Goal: Task Accomplishment & Management: Complete application form

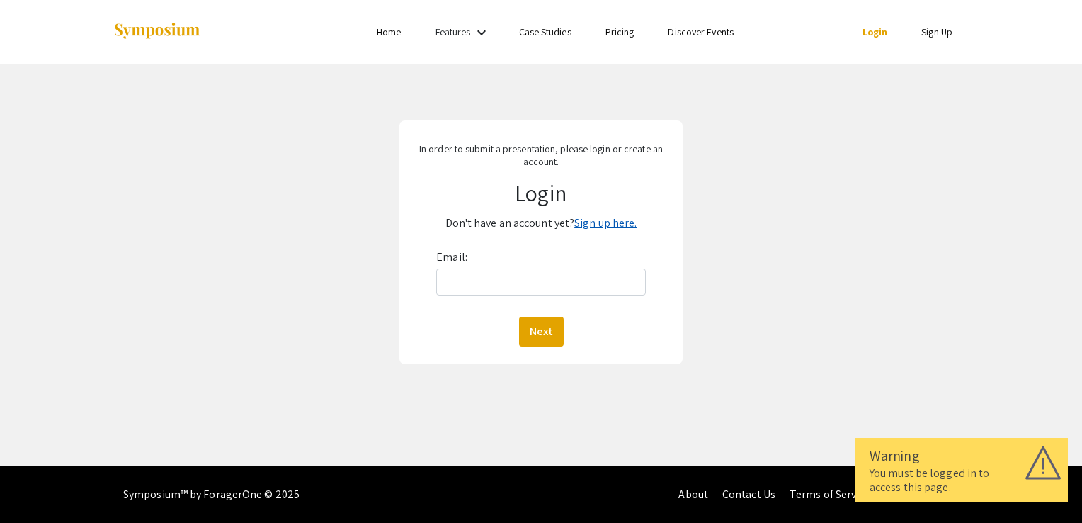
click at [598, 224] on link "Sign up here." at bounding box center [605, 222] width 62 height 15
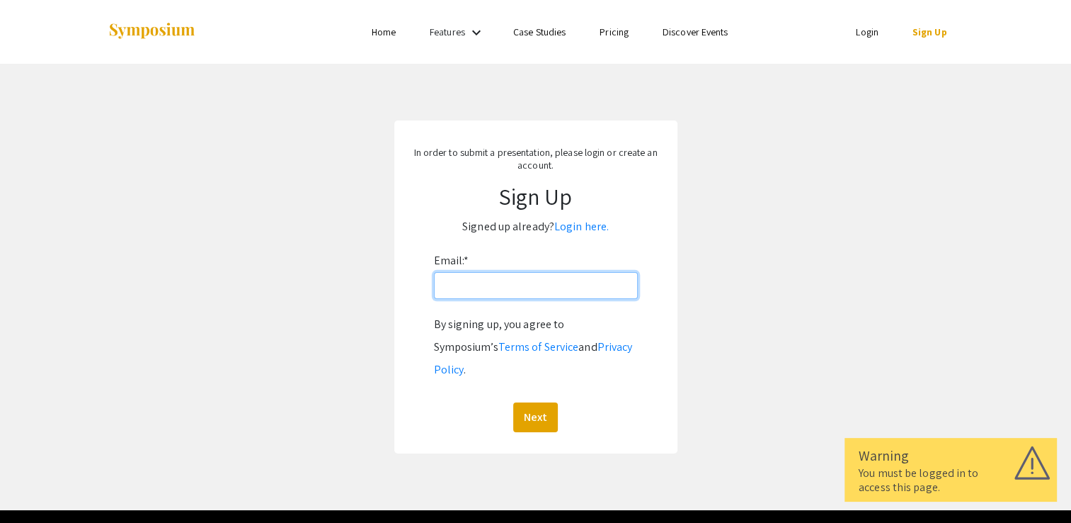
click at [578, 283] on input "Email: *" at bounding box center [536, 285] width 204 height 27
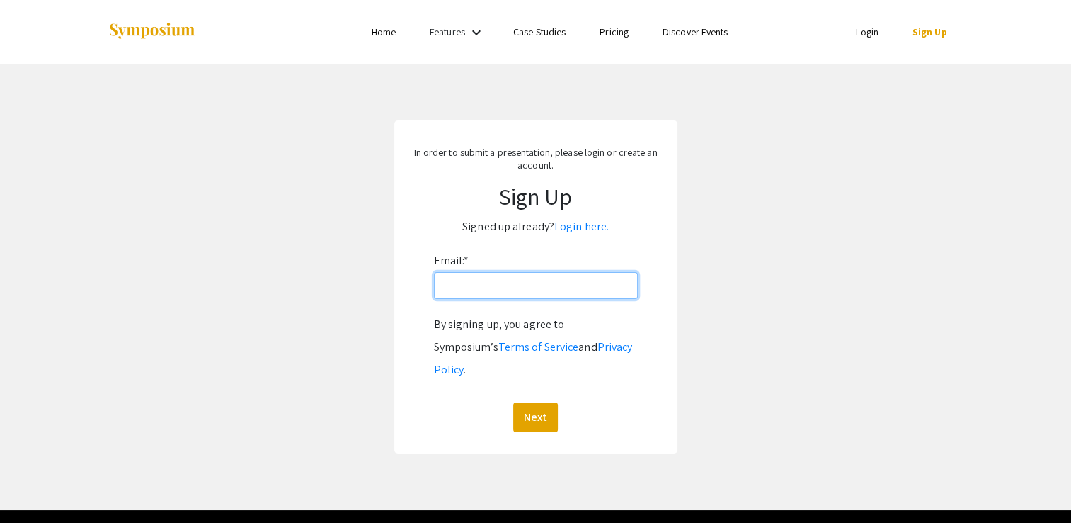
type input "[EMAIL_ADDRESS][DOMAIN_NAME]"
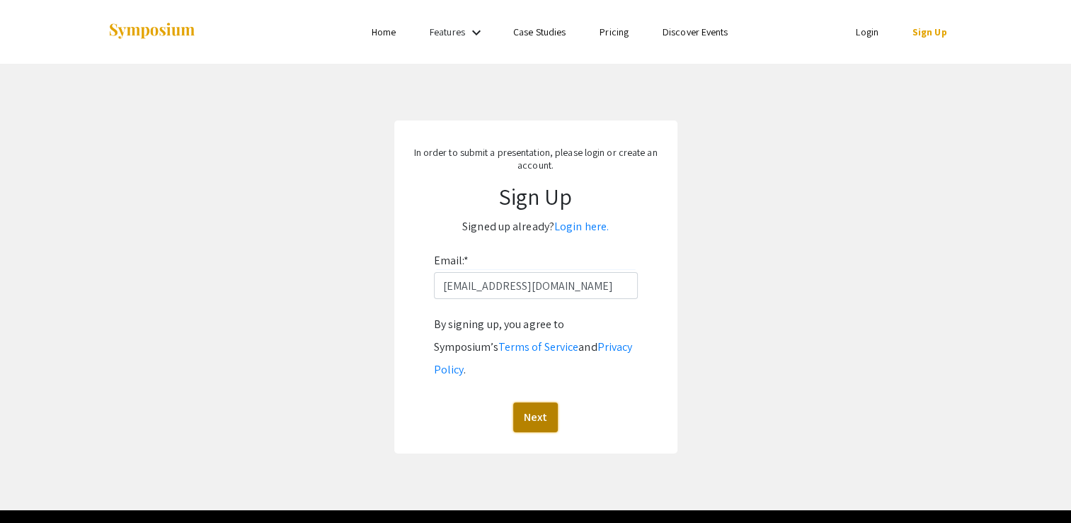
click at [532, 402] on button "Next" at bounding box center [535, 417] width 45 height 30
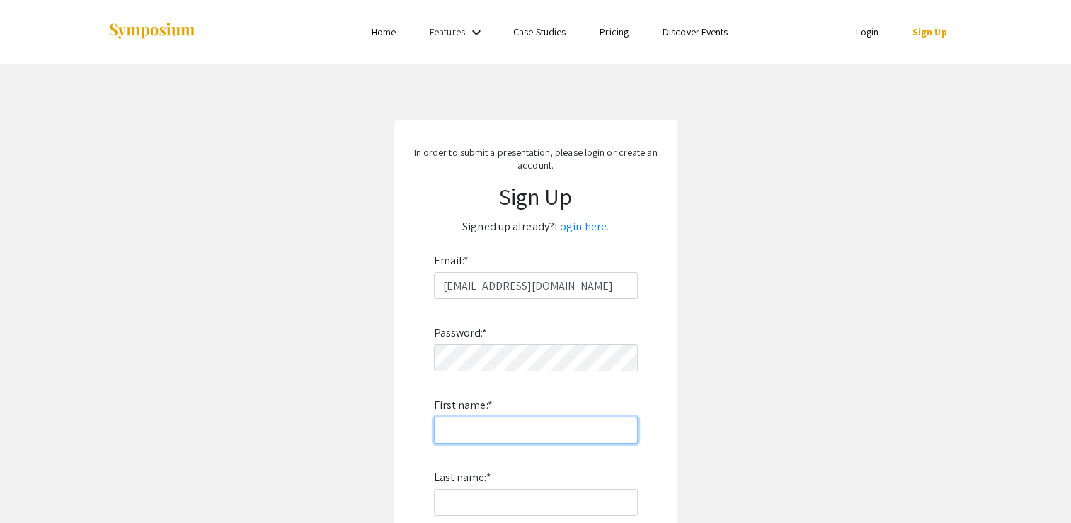
click at [530, 440] on input "First name: *" at bounding box center [536, 429] width 204 height 27
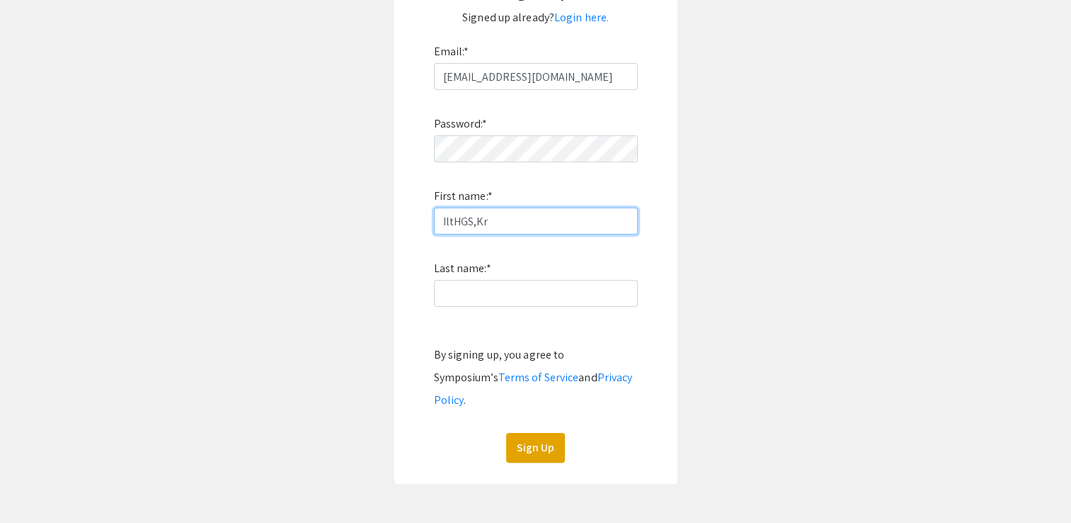
scroll to position [212, 0]
type input "IltHGS,Kr"
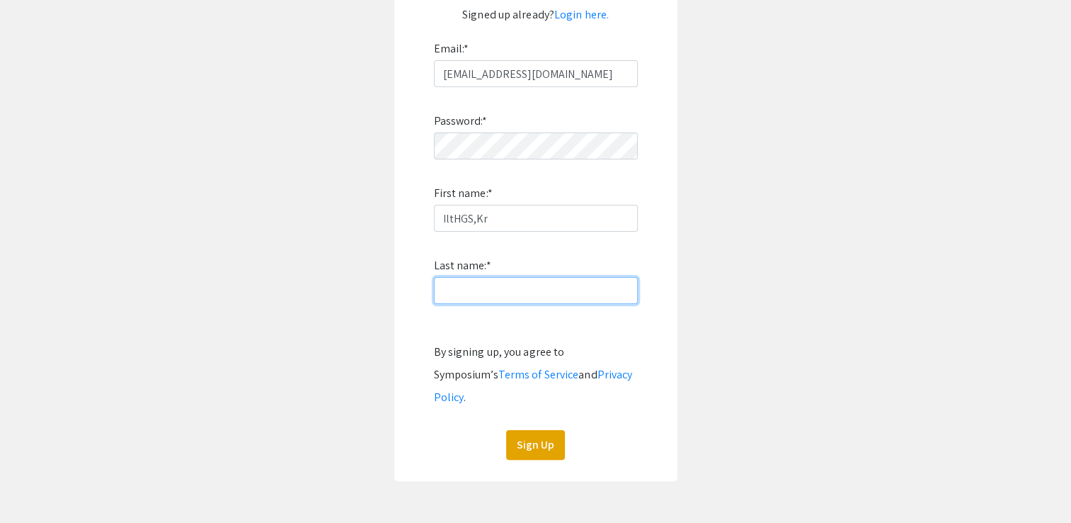
click at [489, 292] on input "Last name: *" at bounding box center [536, 290] width 204 height 27
type input "Baylor"
click at [689, 265] on app-signup "In order to submit a presentation, please login or create an account. Sign Up S…" at bounding box center [535, 195] width 1071 height 572
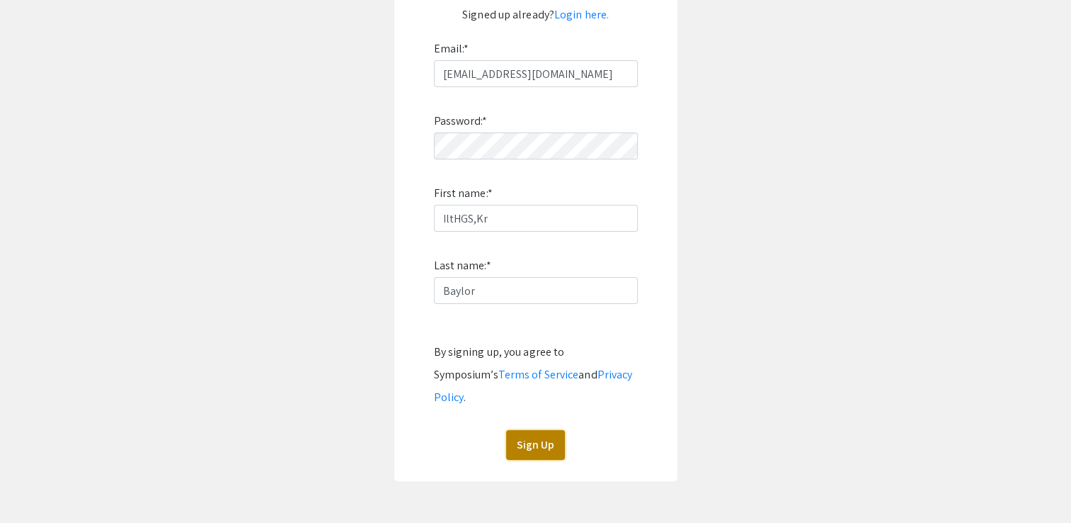
click at [544, 430] on button "Sign Up" at bounding box center [535, 445] width 59 height 30
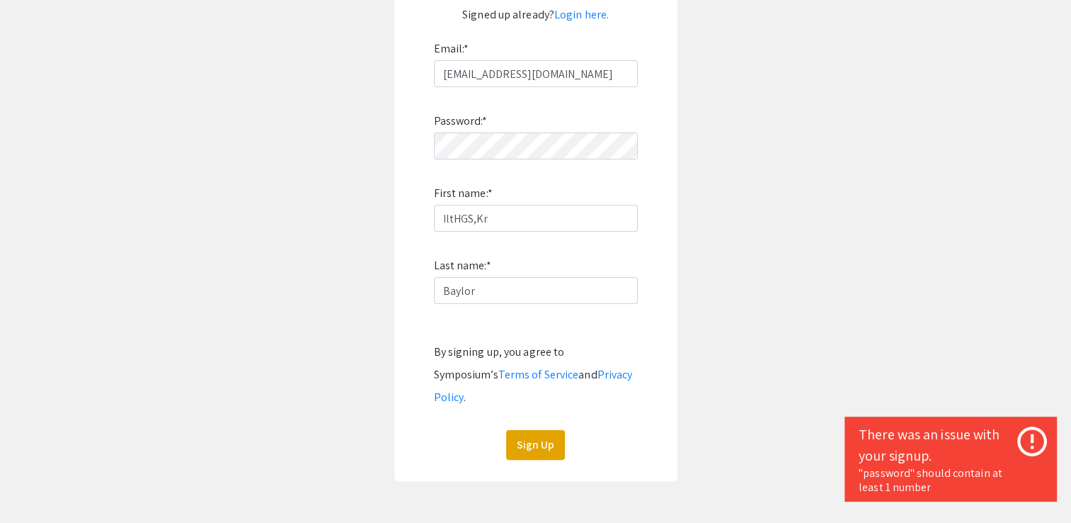
scroll to position [147, 0]
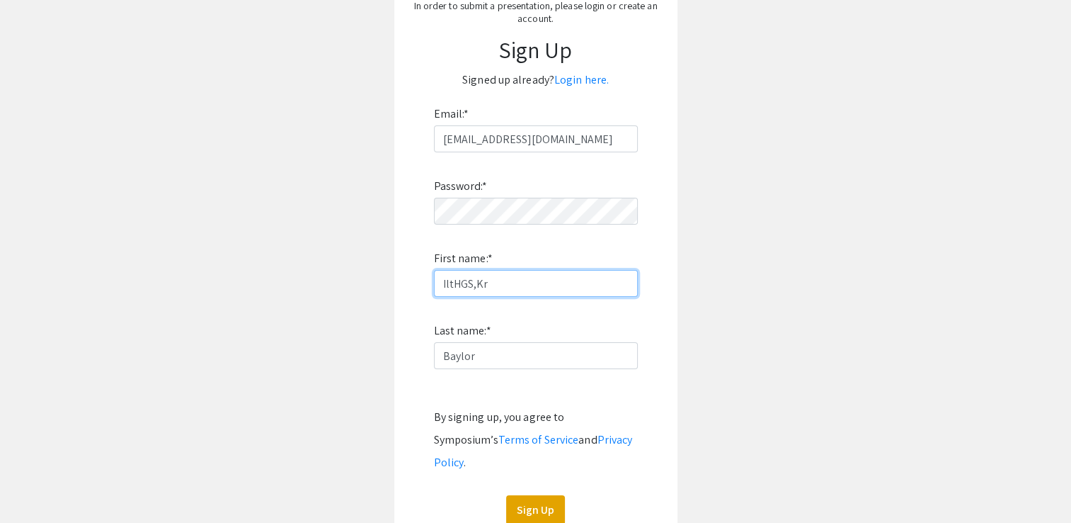
click at [529, 280] on input "IltHGS,Kr" at bounding box center [536, 283] width 204 height 27
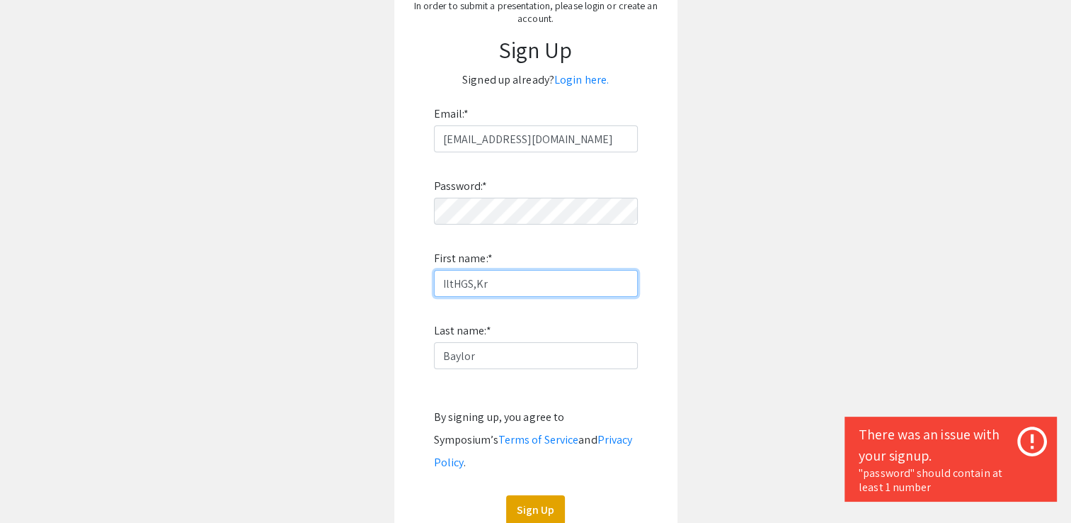
click at [529, 280] on input "IltHGS,Kr" at bounding box center [536, 283] width 204 height 27
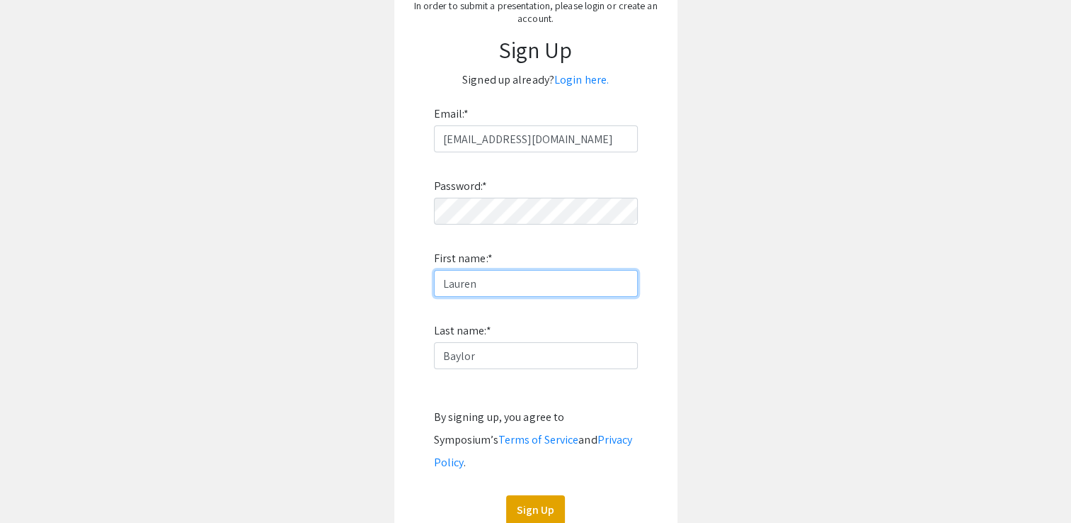
type input "Lauren"
click at [819, 232] on app-signup "In order to submit a presentation, please login or create an account. Sign Up S…" at bounding box center [535, 260] width 1071 height 572
click at [541, 495] on button "Sign Up" at bounding box center [535, 510] width 59 height 30
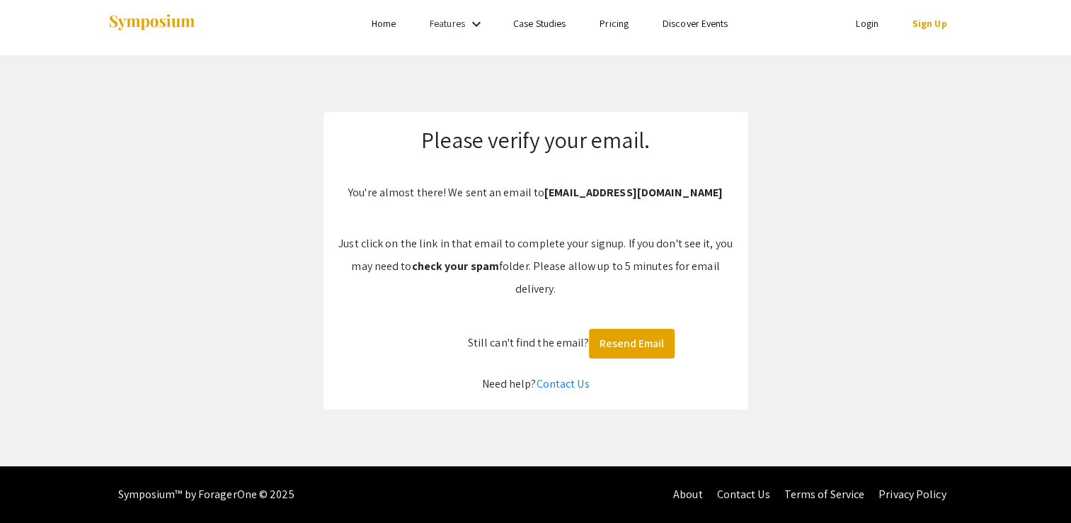
scroll to position [8, 0]
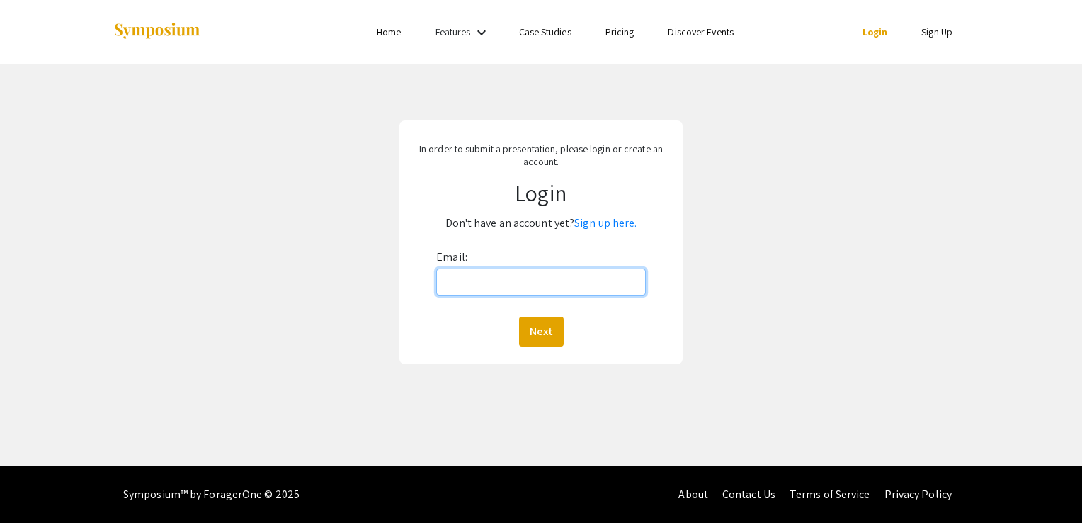
click at [558, 280] on input "Email:" at bounding box center [541, 281] width 210 height 27
type input "[EMAIL_ADDRESS][DOMAIN_NAME]"
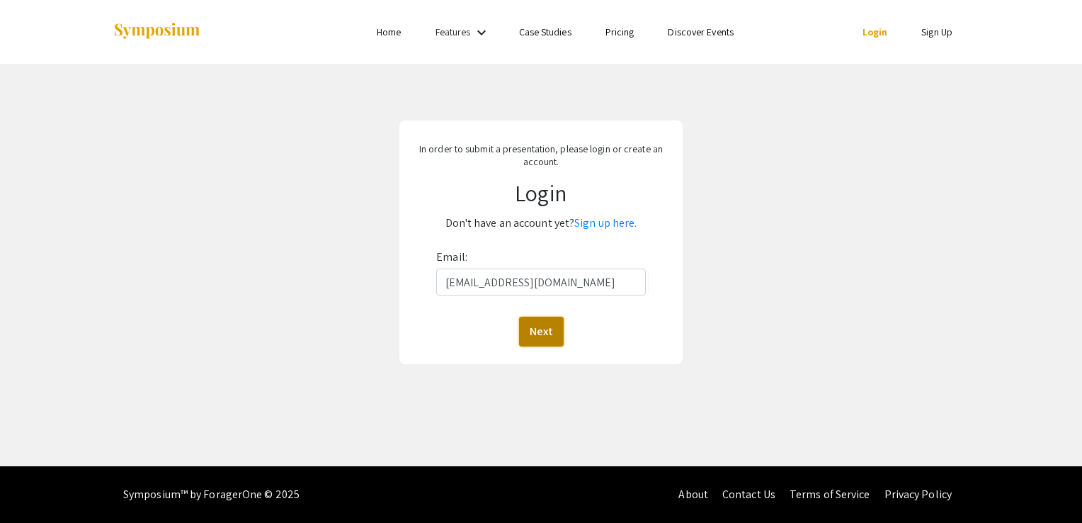
click at [544, 324] on button "Next" at bounding box center [541, 332] width 45 height 30
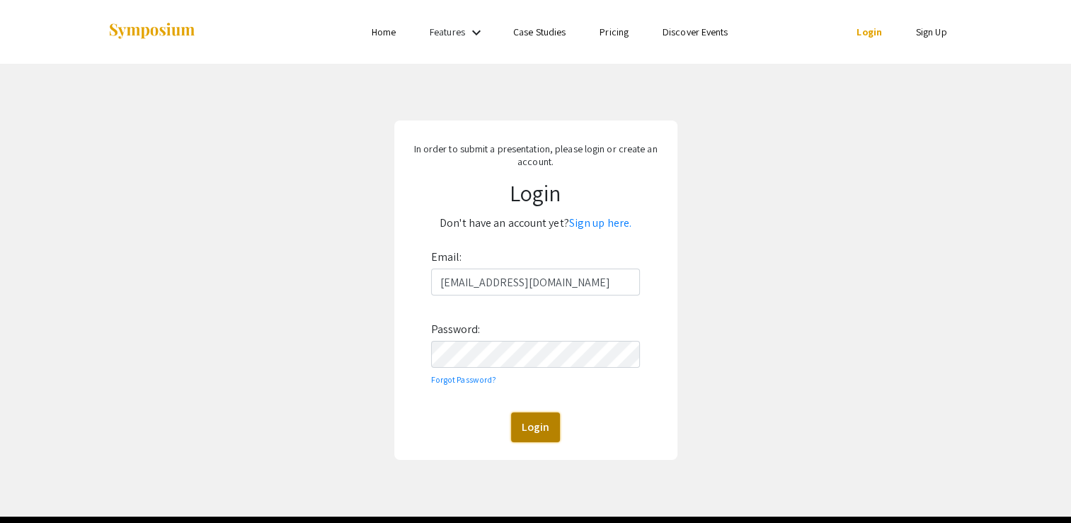
click at [539, 421] on button "Login" at bounding box center [535, 427] width 49 height 30
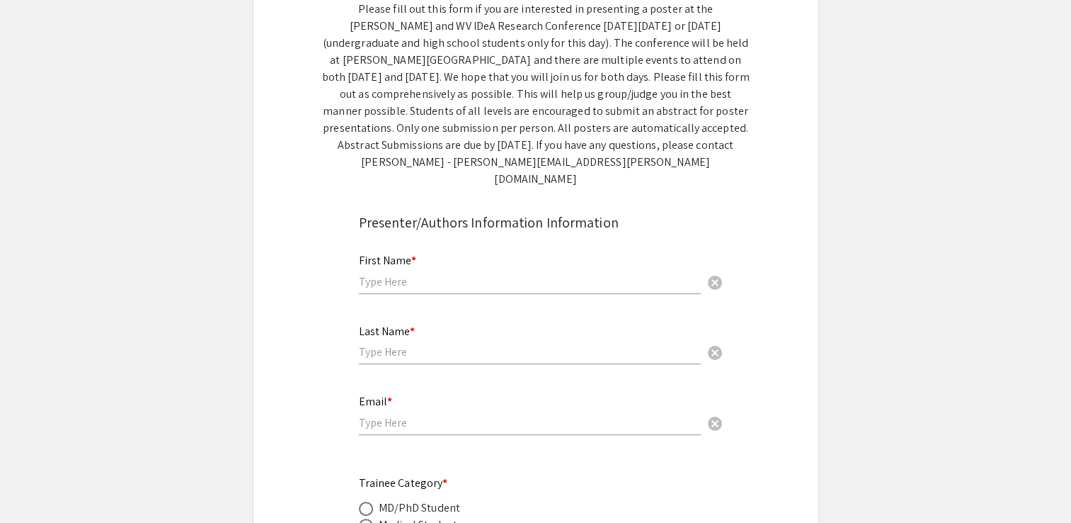
scroll to position [227, 0]
click at [543, 275] on input "text" at bounding box center [530, 282] width 342 height 15
type input "Lauren"
type input "Baylor"
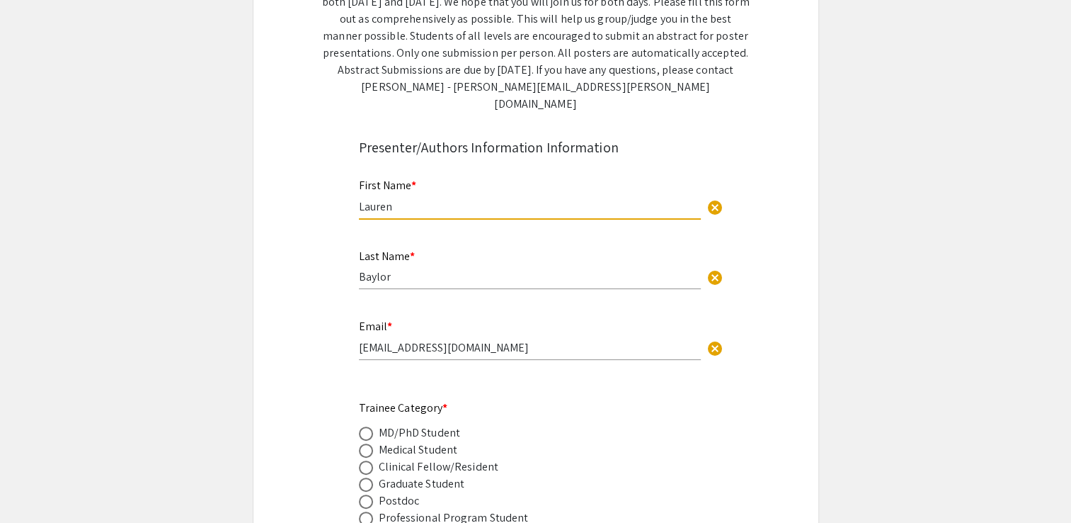
scroll to position [311, 0]
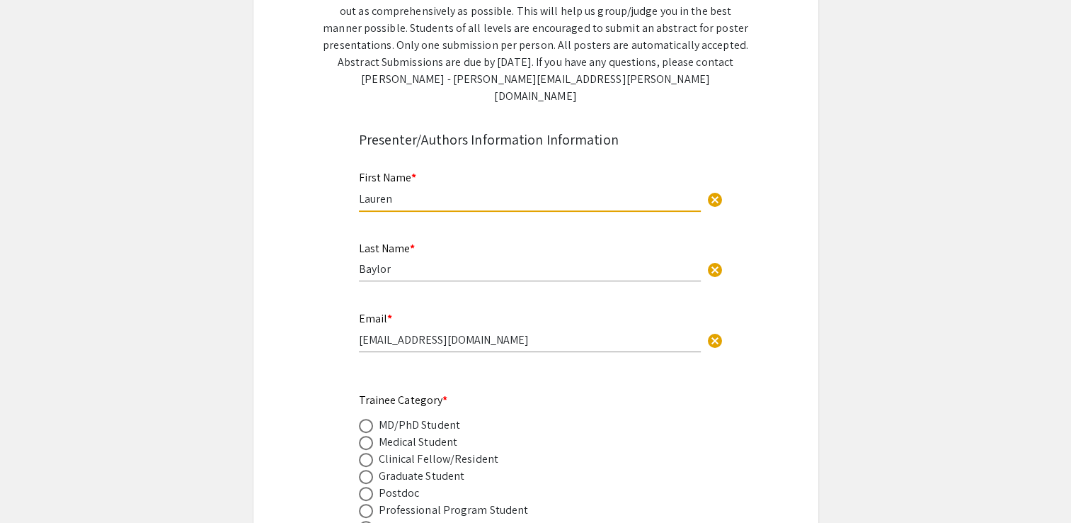
click at [535, 332] on input "[EMAIL_ADDRESS][DOMAIN_NAME]" at bounding box center [530, 339] width 342 height 15
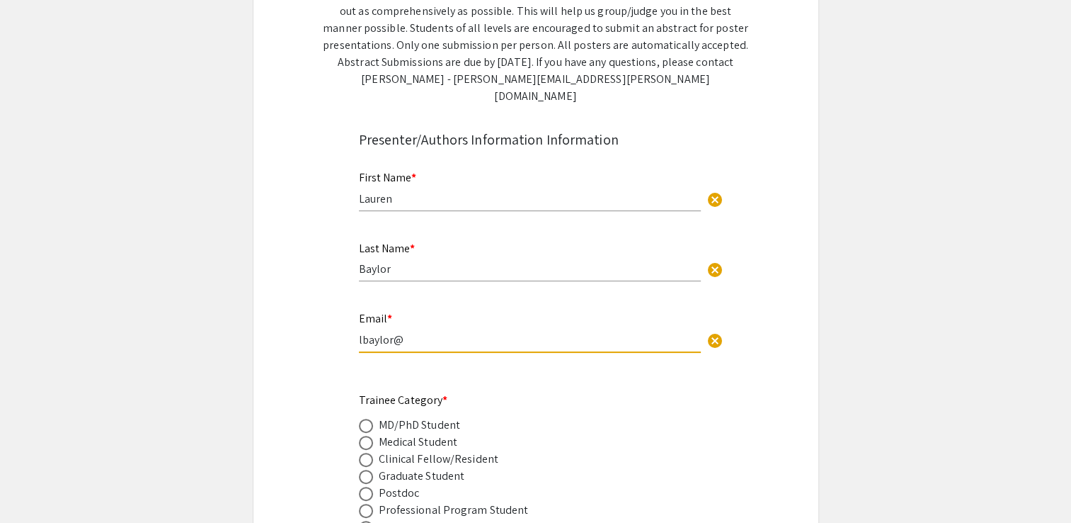
type input "[EMAIL_ADDRESS][DOMAIN_NAME]"
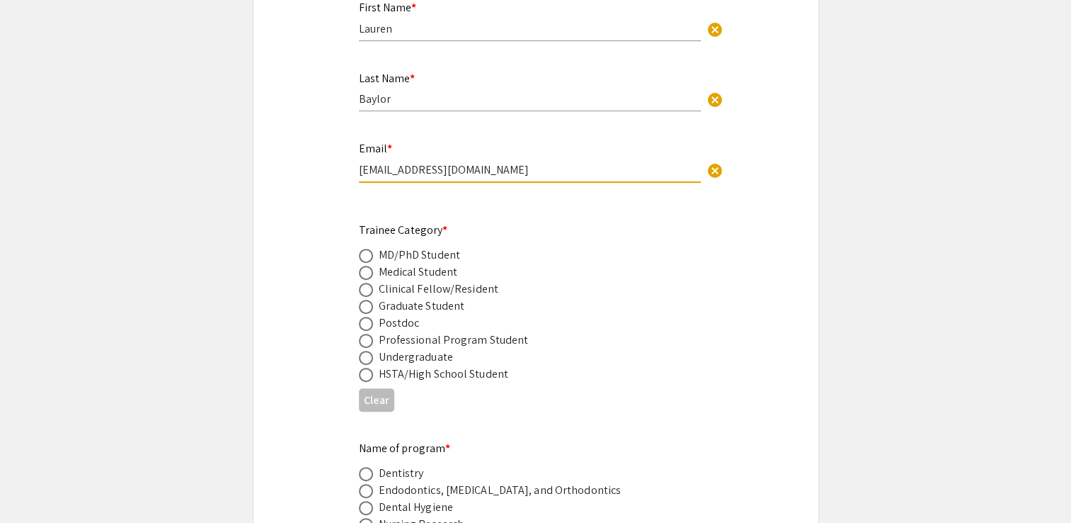
scroll to position [479, 0]
click at [419, 350] on div "Undergraduate" at bounding box center [416, 358] width 74 height 17
click at [369, 353] on span at bounding box center [366, 360] width 14 height 14
click at [369, 353] on input "radio" at bounding box center [366, 360] width 14 height 14
radio input "true"
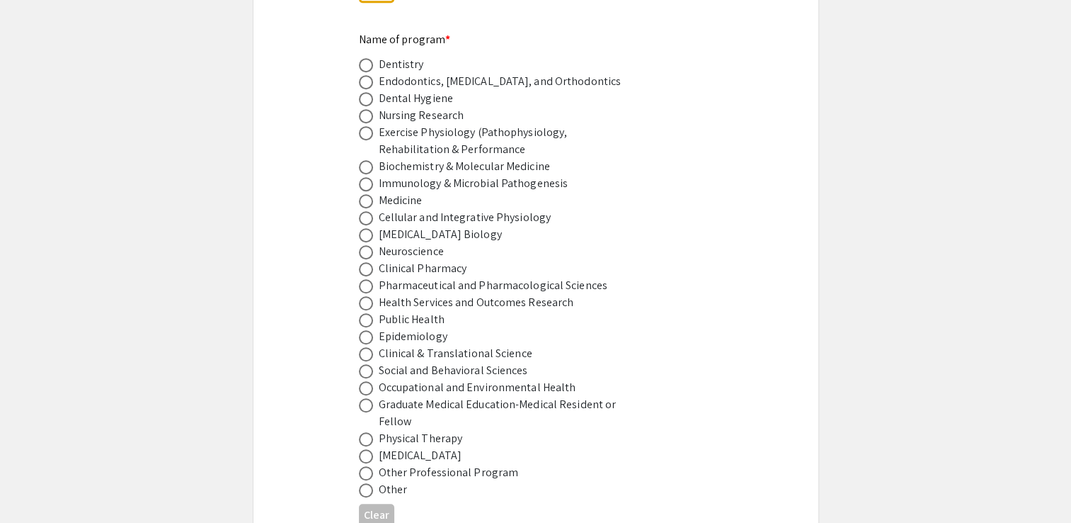
scroll to position [892, 0]
click at [366, 463] on span at bounding box center [366, 470] width 14 height 14
click at [366, 463] on input "radio" at bounding box center [366, 470] width 14 height 14
radio input "true"
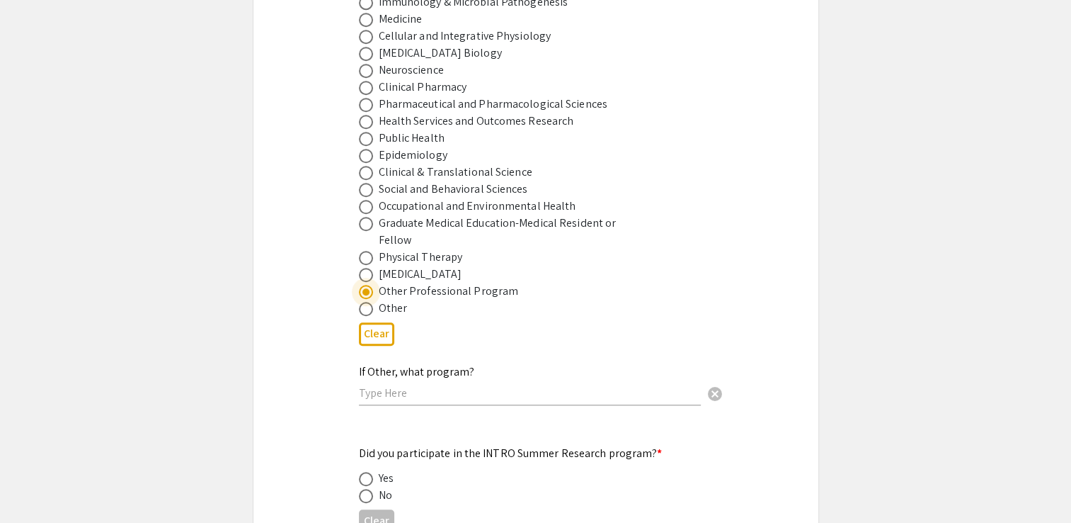
scroll to position [1116, 0]
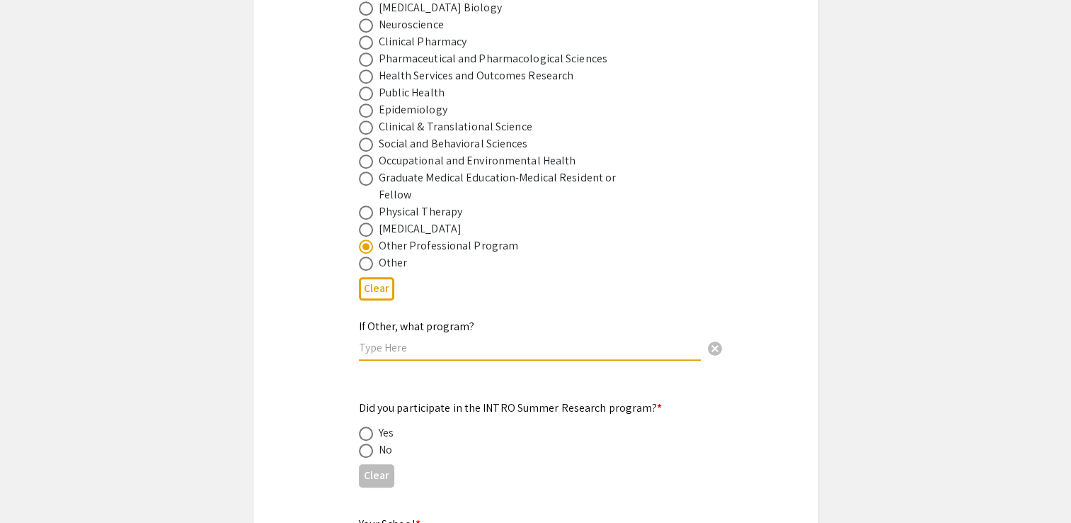
click at [457, 340] on input "text" at bounding box center [530, 347] width 342 height 15
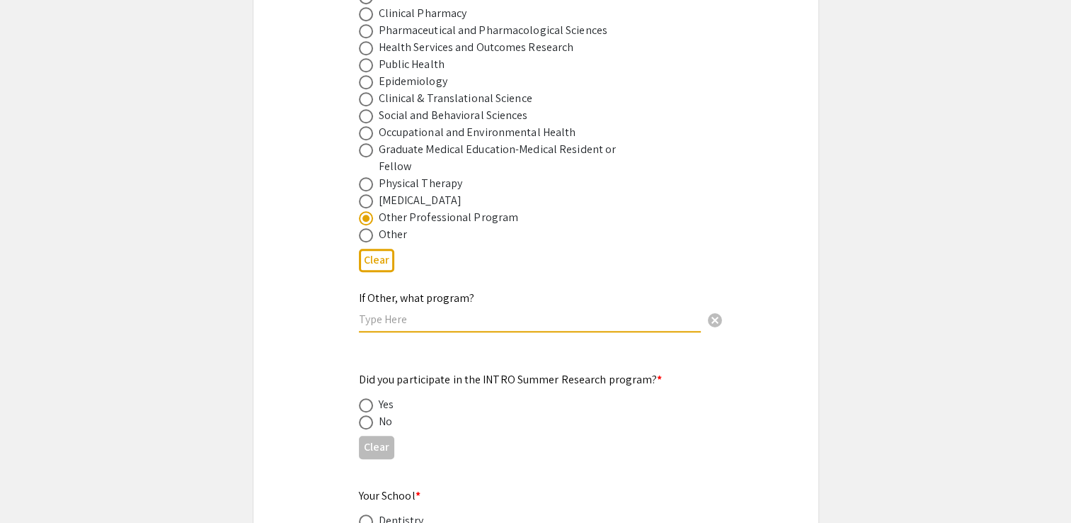
scroll to position [1144, 0]
click at [367, 229] on span at bounding box center [366, 236] width 14 height 14
click at [367, 229] on input "radio" at bounding box center [366, 236] width 14 height 14
radio input "true"
click at [409, 312] on input "text" at bounding box center [530, 319] width 342 height 15
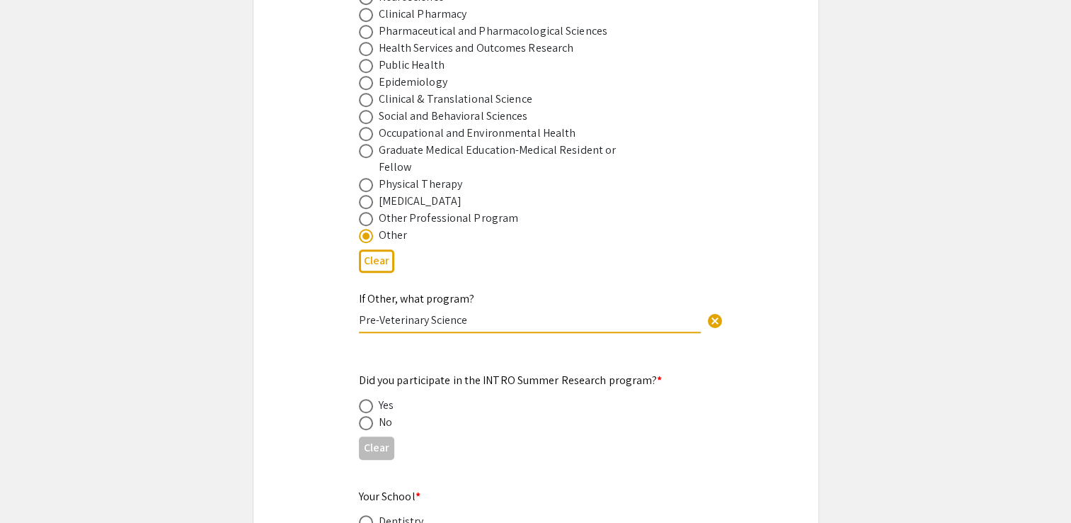
type input "Pre-Veterinary Science"
click at [525, 330] on app-form-preview-presenter-fields "First Name * [PERSON_NAME] cancel This field is required. Last Name * [PERSON_N…" at bounding box center [536, 302] width 354 height 1954
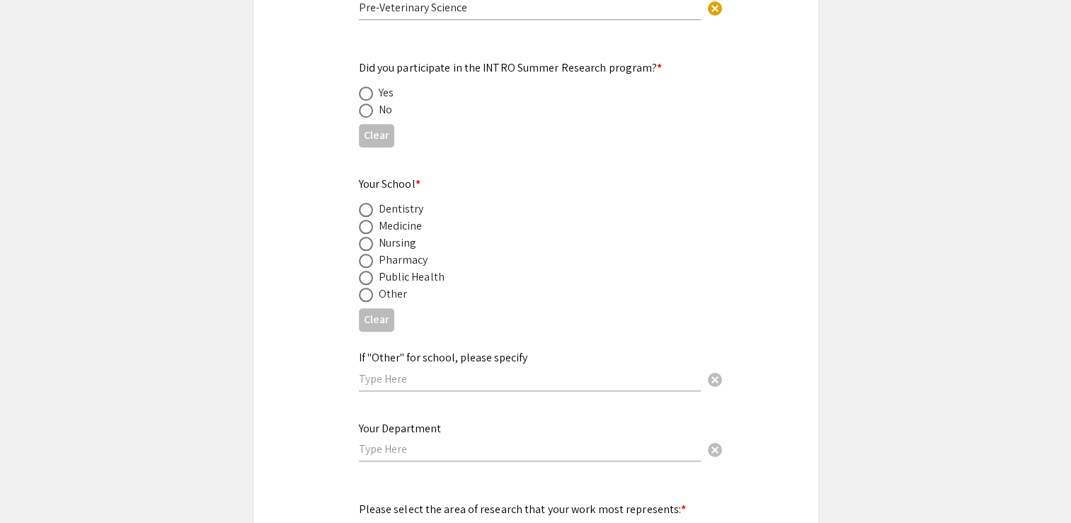
scroll to position [1456, 0]
click at [370, 103] on span at bounding box center [366, 110] width 14 height 14
click at [370, 103] on input "radio" at bounding box center [366, 110] width 14 height 14
radio input "true"
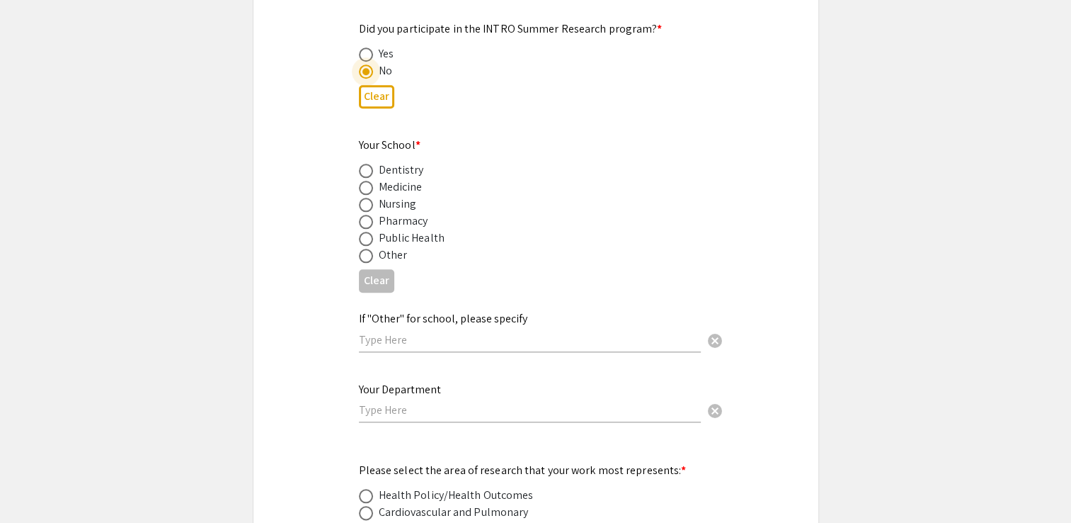
scroll to position [1493, 0]
click at [363, 251] on span at bounding box center [366, 258] width 14 height 14
click at [363, 251] on input "radio" at bounding box center [366, 258] width 14 height 14
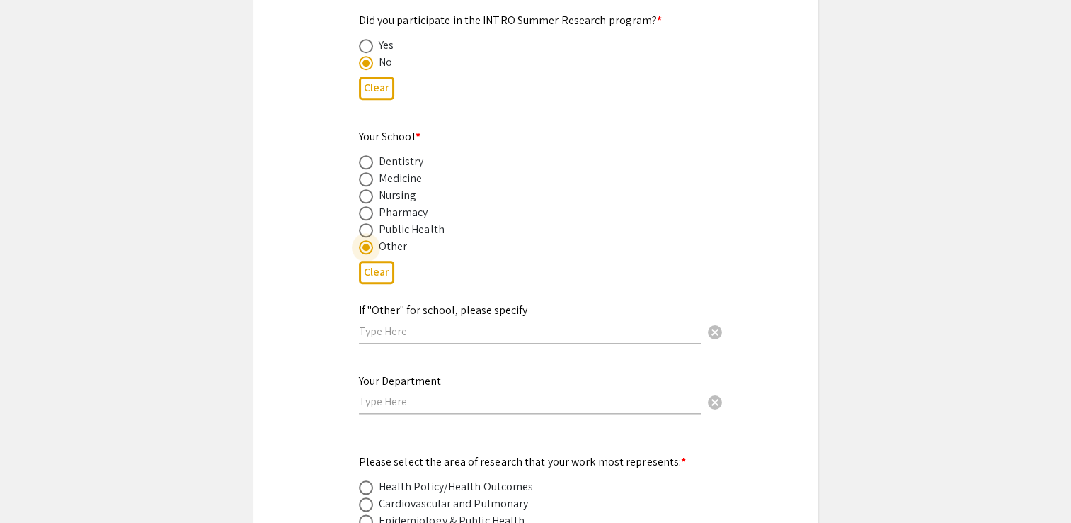
scroll to position [1501, 0]
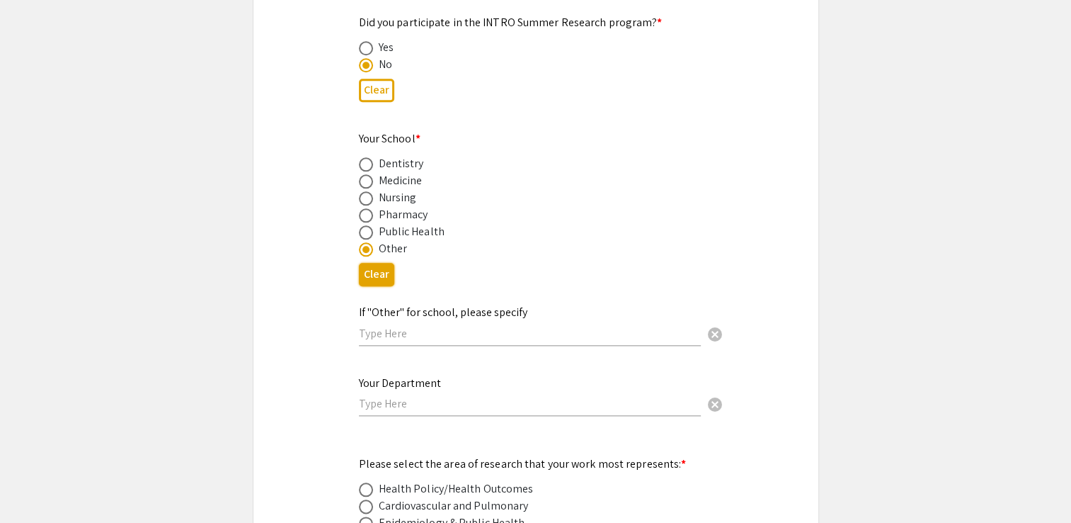
click at [381, 263] on button "Clear" at bounding box center [376, 274] width 35 height 23
radio input "false"
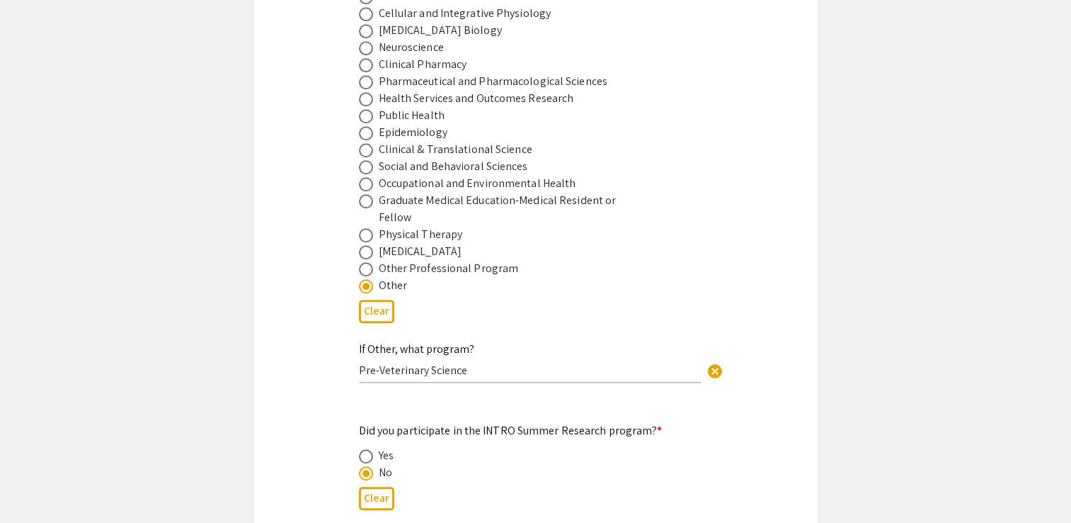
scroll to position [946, 0]
